Goal: Use online tool/utility: Utilize a website feature to perform a specific function

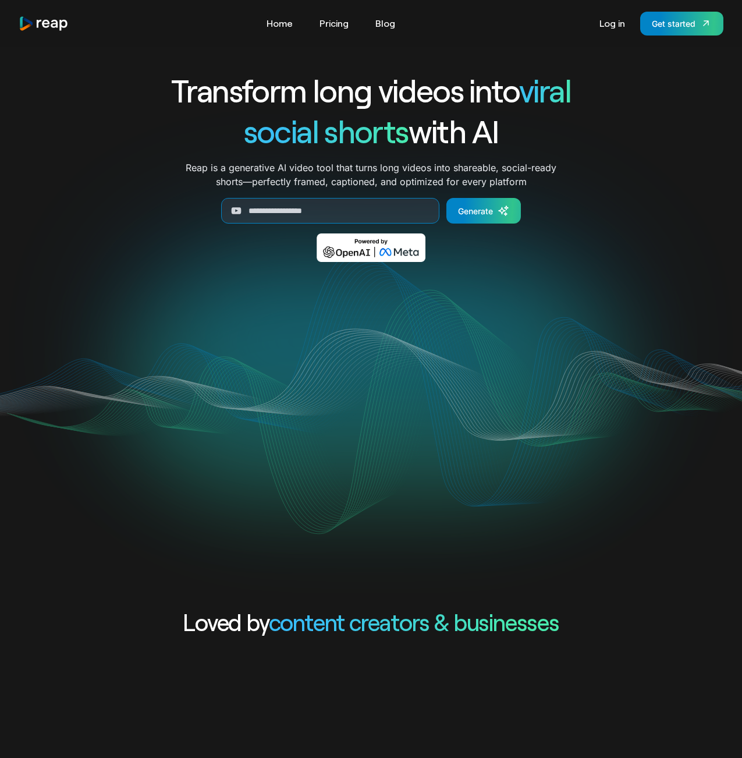
drag, startPoint x: 662, startPoint y: 25, endPoint x: 665, endPoint y: 42, distance: 17.0
click at [662, 25] on div "Get started" at bounding box center [674, 23] width 44 height 12
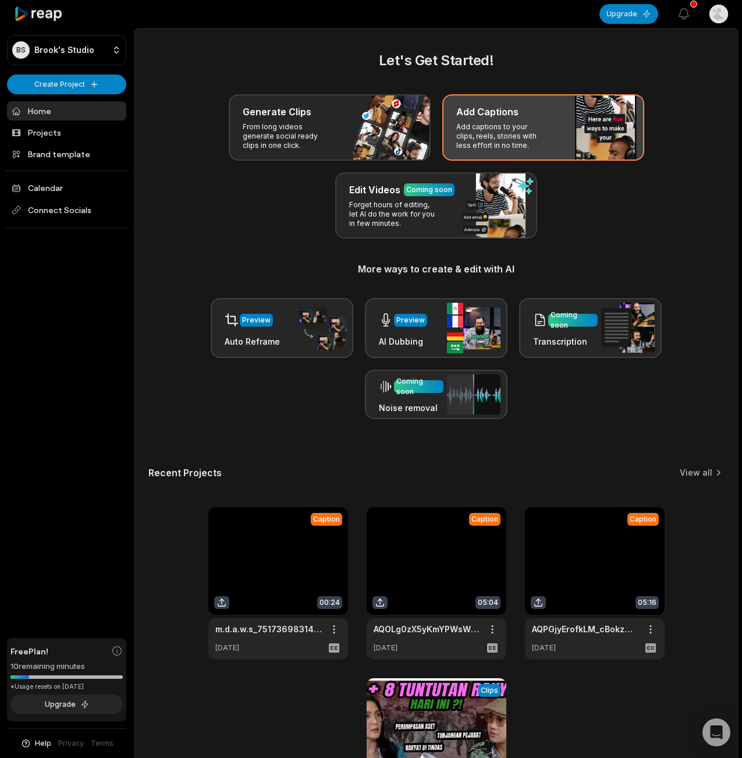
click at [524, 132] on p "Add captions to your clips, reels, stories with less effort in no time." at bounding box center [501, 136] width 90 height 28
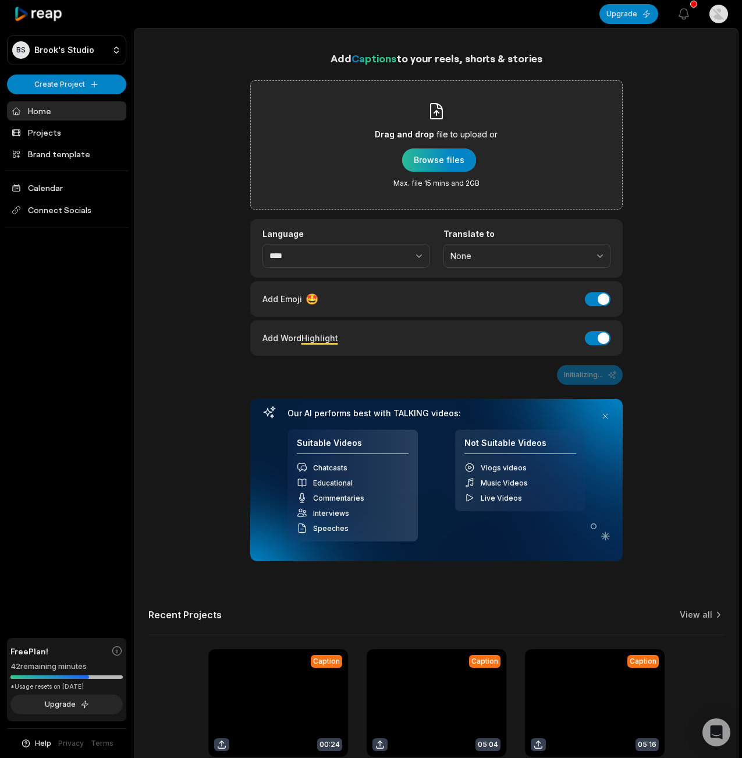
click at [460, 153] on div "button" at bounding box center [439, 159] width 74 height 23
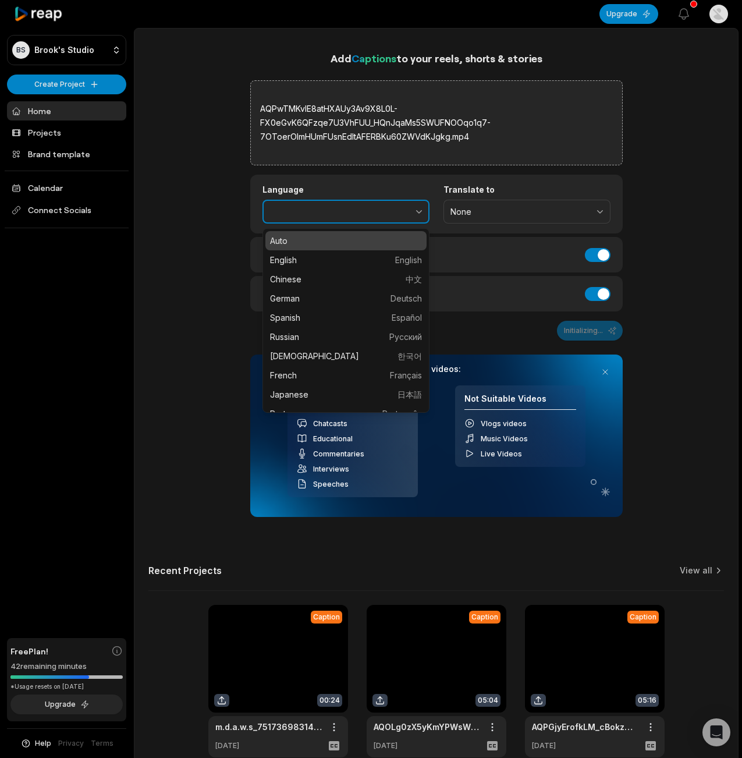
click at [416, 211] on icon "button" at bounding box center [419, 211] width 12 height 12
type input "*******"
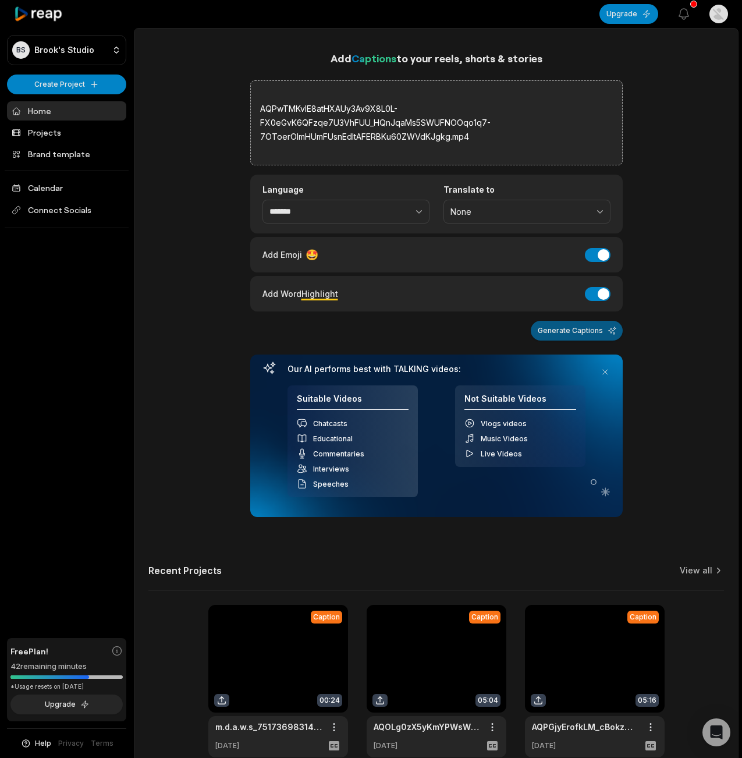
click at [577, 329] on button "Generate Captions" at bounding box center [577, 331] width 92 height 20
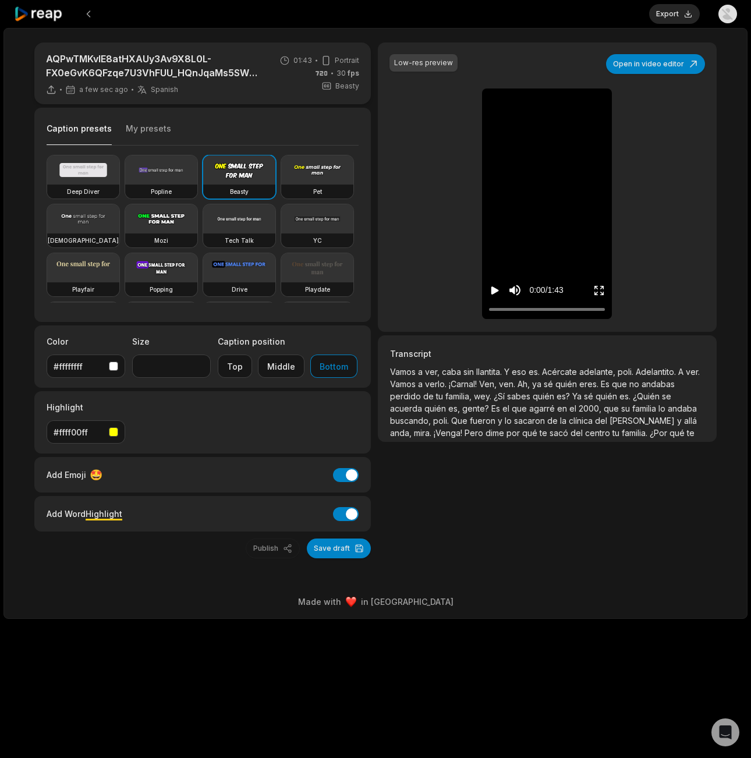
click at [111, 434] on div "button" at bounding box center [113, 431] width 9 height 9
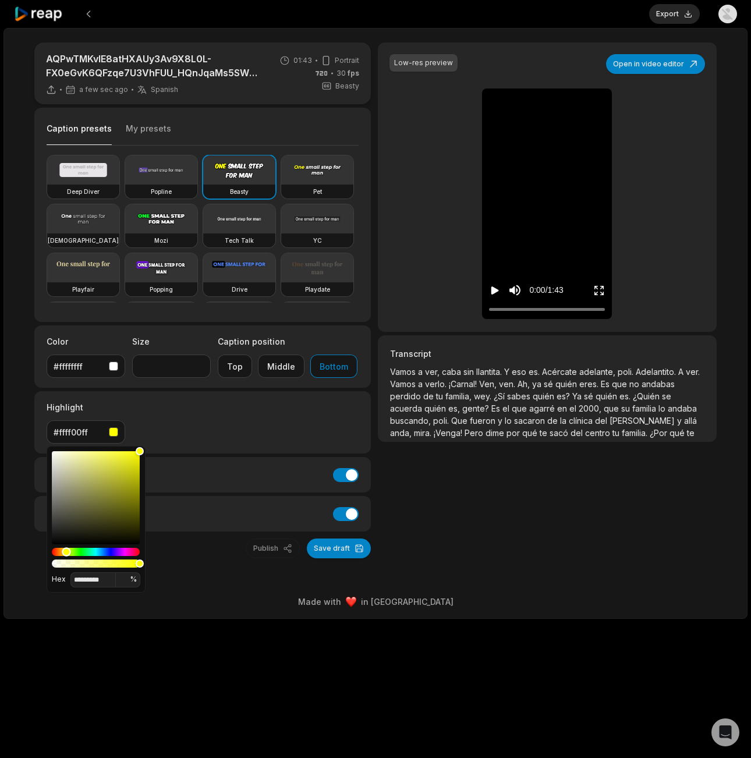
type input "*******"
click at [109, 553] on div "Hue" at bounding box center [96, 552] width 88 height 8
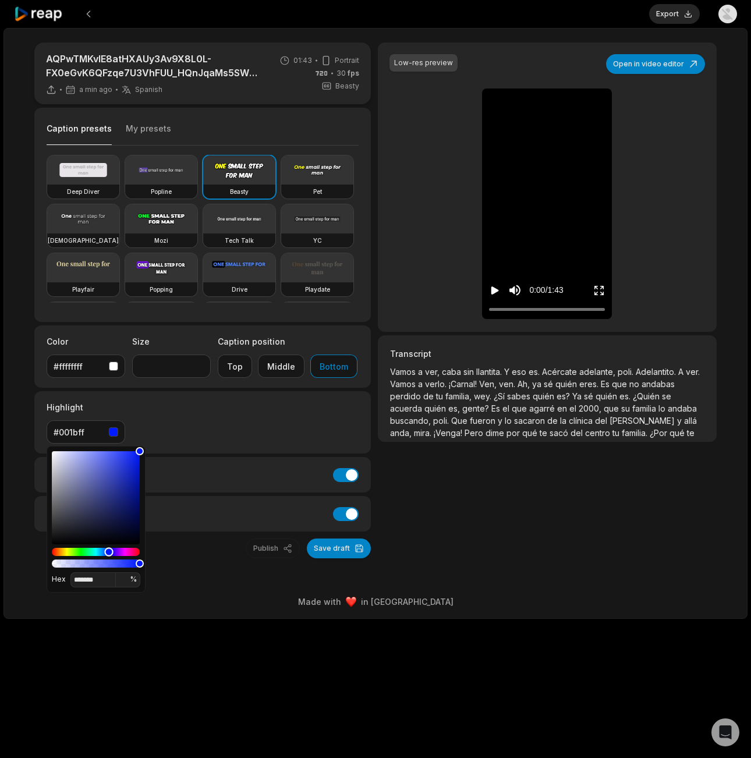
click at [115, 431] on div "button" at bounding box center [113, 431] width 9 height 9
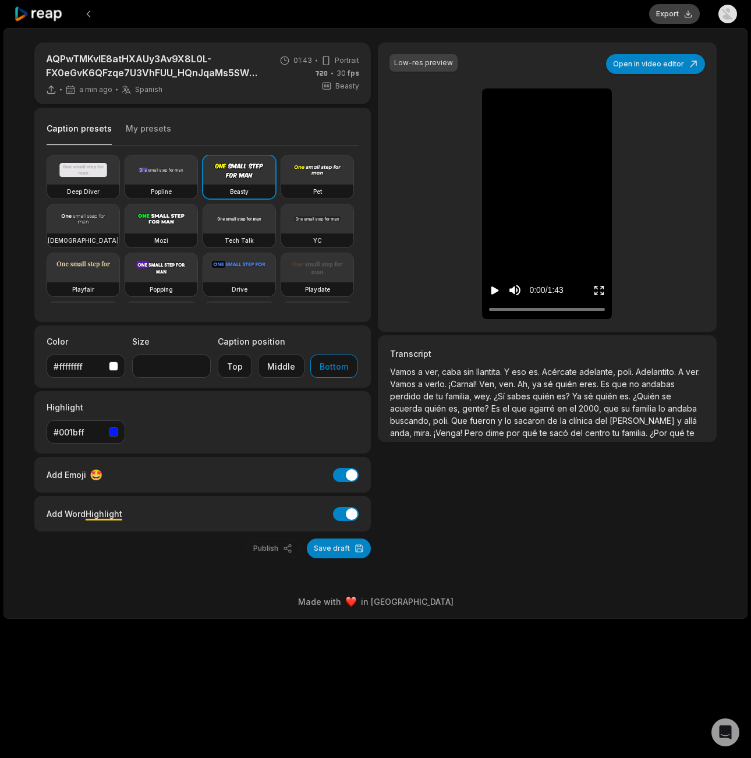
click at [666, 7] on button "Export" at bounding box center [674, 14] width 51 height 20
click at [658, 16] on button "Download" at bounding box center [668, 14] width 63 height 20
click at [657, 17] on button "Download" at bounding box center [668, 14] width 63 height 20
click at [492, 297] on button "Play video" at bounding box center [495, 290] width 12 height 22
click at [50, 15] on icon at bounding box center [38, 14] width 49 height 16
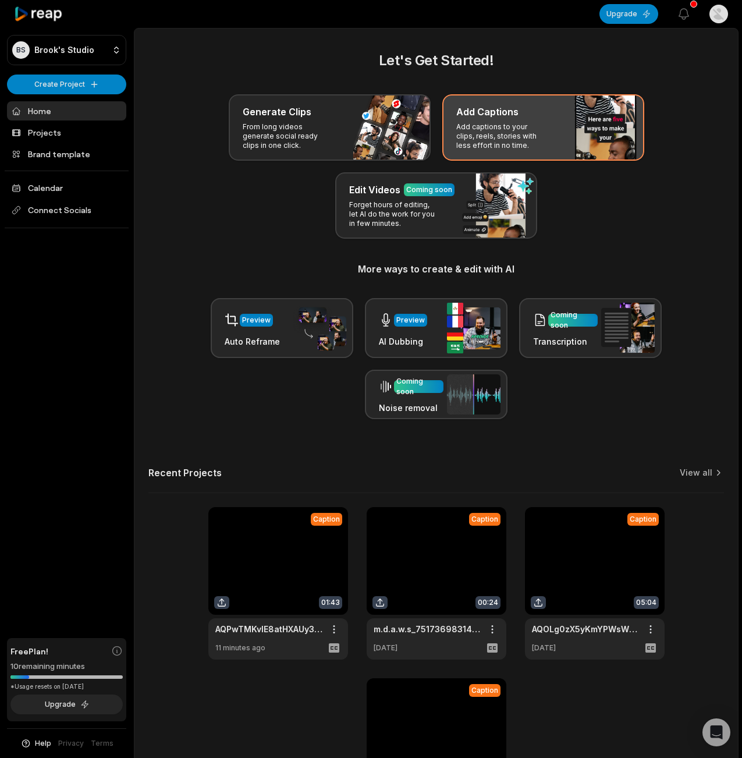
click at [566, 136] on div "Add Captions Add captions to your clips, reels, stories with less effort in no …" at bounding box center [543, 127] width 202 height 66
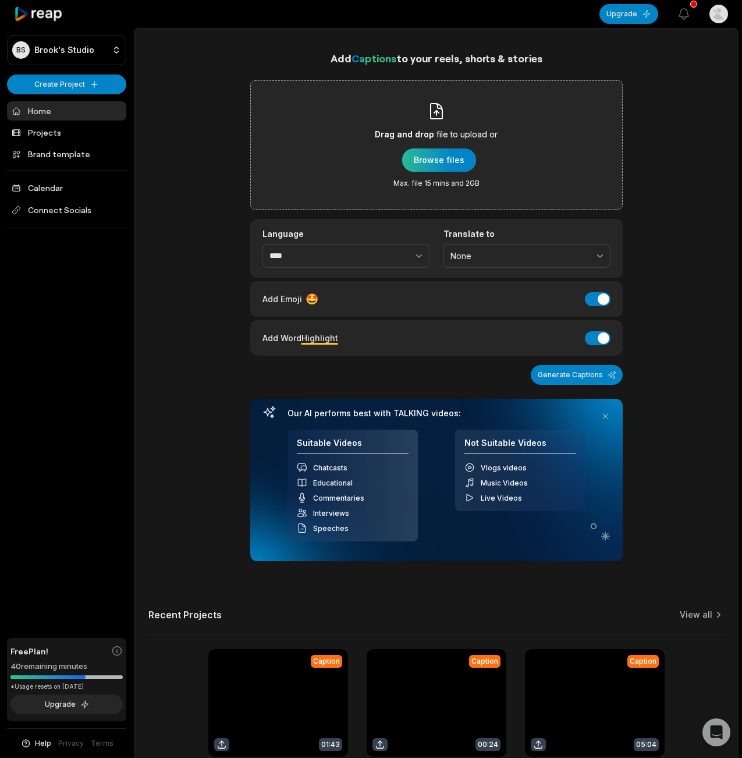
click at [453, 166] on div "button" at bounding box center [439, 159] width 74 height 23
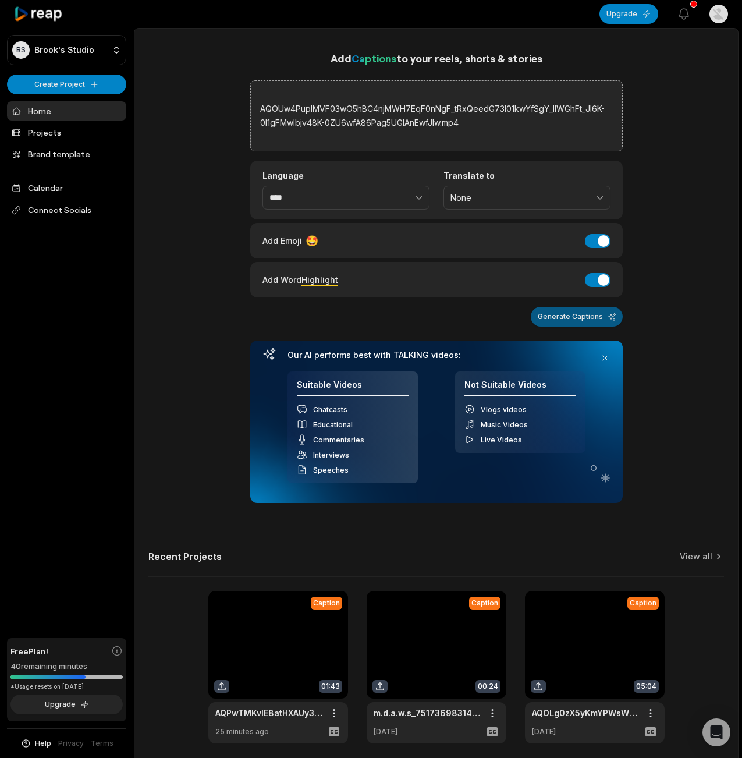
click at [562, 318] on button "Generate Captions" at bounding box center [577, 317] width 92 height 20
